Goal: Book appointment/travel/reservation

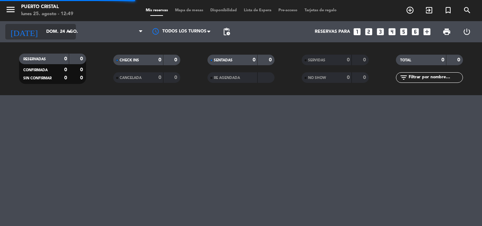
click at [50, 34] on input "dom. 24 ago." at bounding box center [73, 32] width 60 height 12
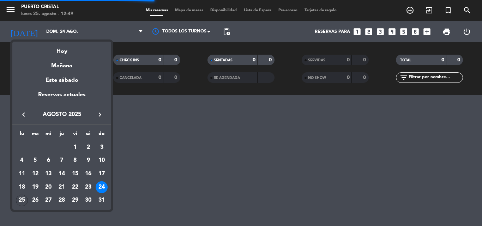
click at [61, 48] on div "Hoy" at bounding box center [61, 49] width 99 height 14
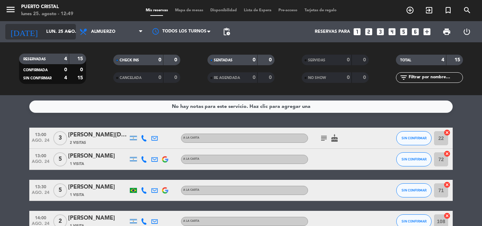
click at [63, 36] on input "lun. 25 ago." at bounding box center [73, 32] width 60 height 12
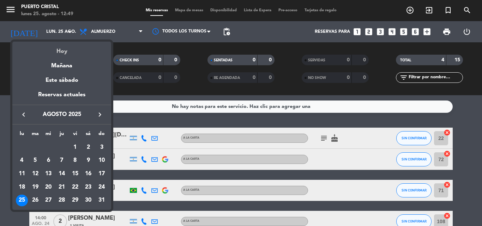
click at [66, 46] on div "Hoy" at bounding box center [61, 49] width 99 height 14
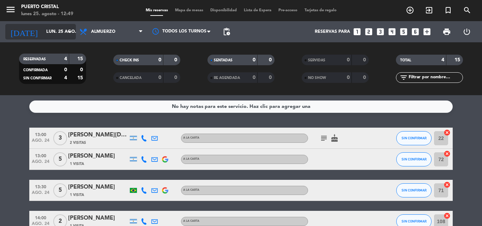
click at [53, 32] on input "lun. 25 ago." at bounding box center [73, 32] width 60 height 12
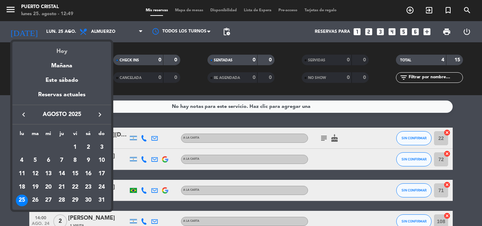
click at [62, 50] on div "Hoy" at bounding box center [61, 49] width 99 height 14
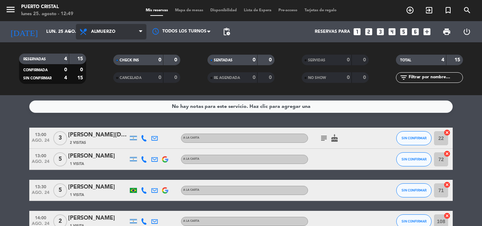
click at [102, 28] on span "Almuerzo" at bounding box center [111, 32] width 71 height 16
click at [107, 64] on div "menu Puerto Cristal [DATE] 25. agosto - 12:49 Mis reservas Mapa de mesas Dispon…" at bounding box center [241, 47] width 482 height 95
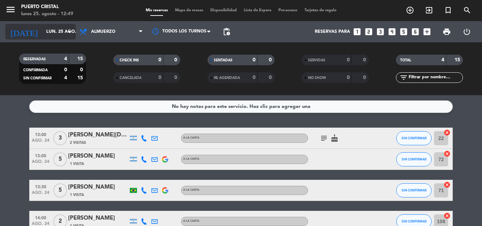
click at [51, 35] on input "lun. 25 ago." at bounding box center [73, 32] width 60 height 12
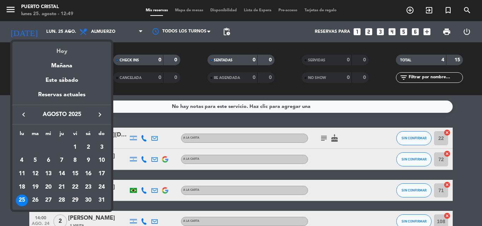
click at [62, 55] on div "Hoy" at bounding box center [61, 49] width 99 height 14
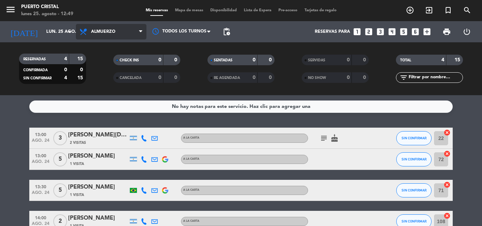
click at [105, 31] on span "Almuerzo" at bounding box center [103, 31] width 24 height 5
click at [98, 58] on div "menu Puerto Cristal [DATE] 25. agosto - 12:49 Mis reservas Mapa de mesas Dispon…" at bounding box center [241, 47] width 482 height 95
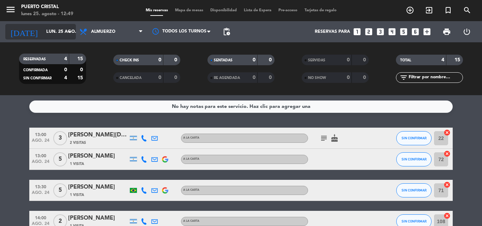
click at [66, 29] on div "[DATE] [DATE] arrow_drop_down" at bounding box center [40, 32] width 71 height 16
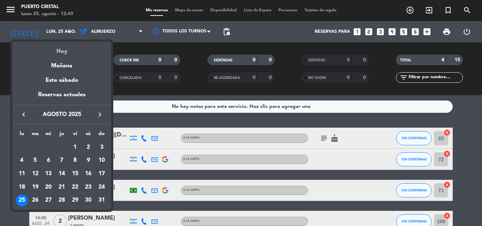
click at [72, 53] on div "Hoy" at bounding box center [61, 49] width 99 height 14
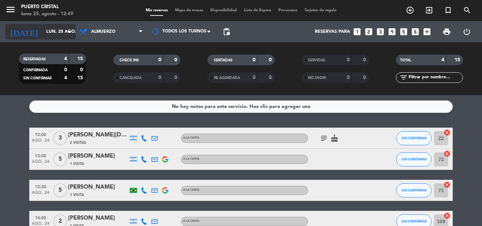
click at [51, 31] on input "lun. 25 ago." at bounding box center [73, 32] width 60 height 12
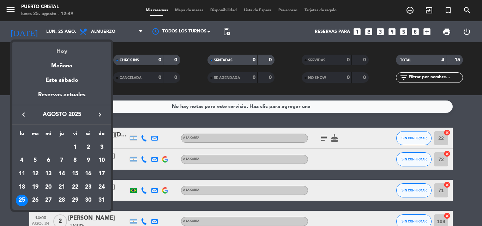
click at [57, 49] on div "Hoy" at bounding box center [61, 49] width 99 height 14
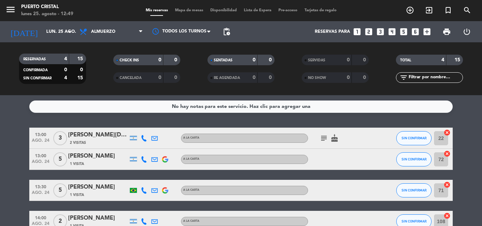
click at [52, 23] on div "[DATE] [DATE] arrow_drop_down" at bounding box center [40, 31] width 71 height 21
click at [54, 34] on input "lun. 25 ago." at bounding box center [73, 32] width 60 height 12
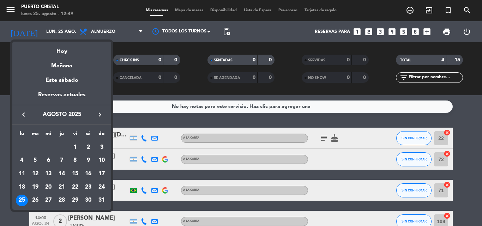
click at [63, 57] on div "Mañana" at bounding box center [61, 63] width 99 height 14
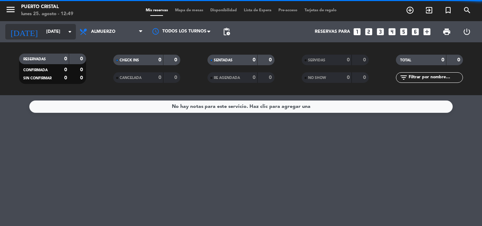
click at [52, 34] on input "[DATE]" at bounding box center [73, 32] width 60 height 12
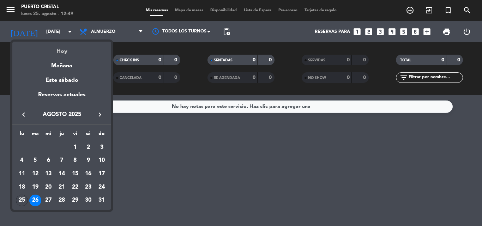
click at [61, 53] on div "Hoy" at bounding box center [61, 49] width 99 height 14
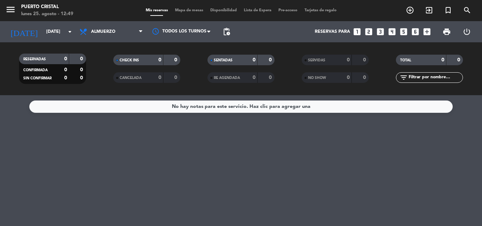
type input "lun. 25 ago."
